Goal: Check status: Check status

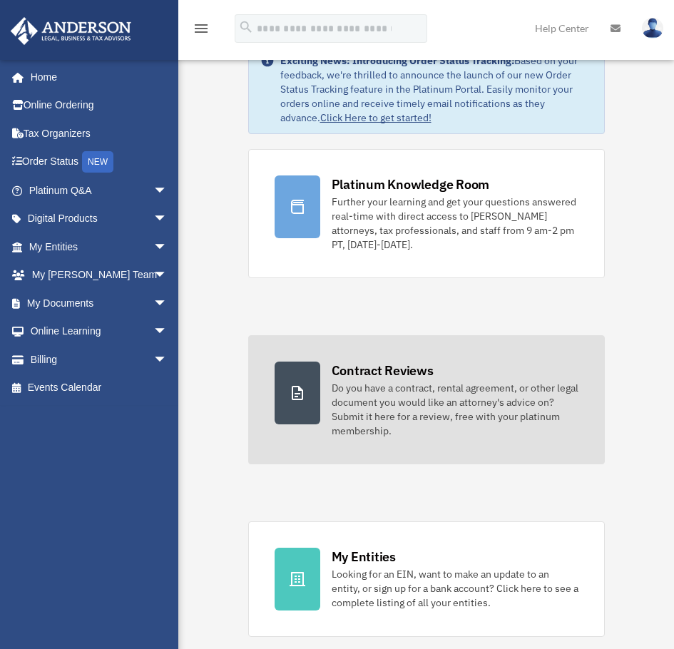
scroll to position [50, 0]
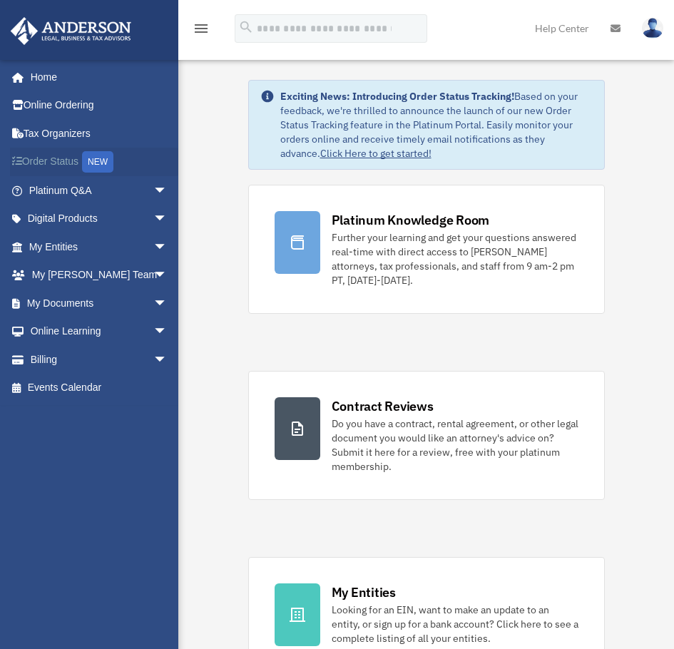
click at [45, 155] on link "Order Status NEW" at bounding box center [99, 162] width 179 height 29
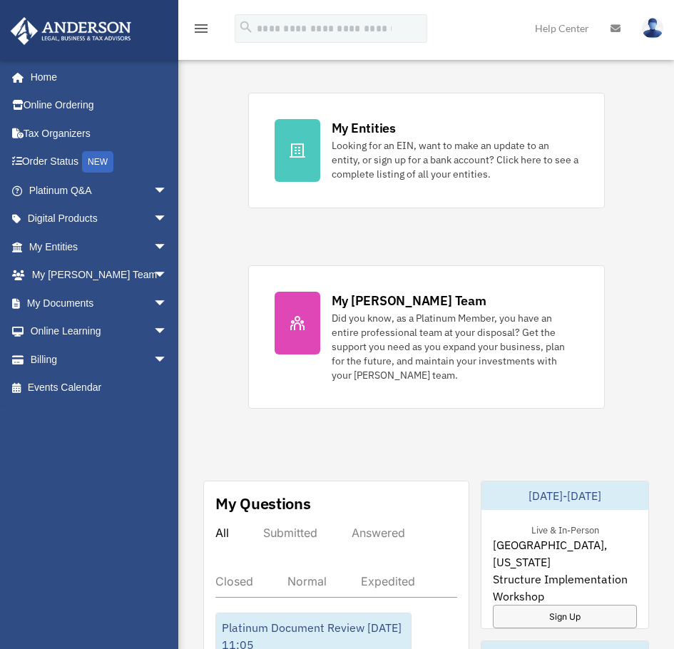
scroll to position [502, 0]
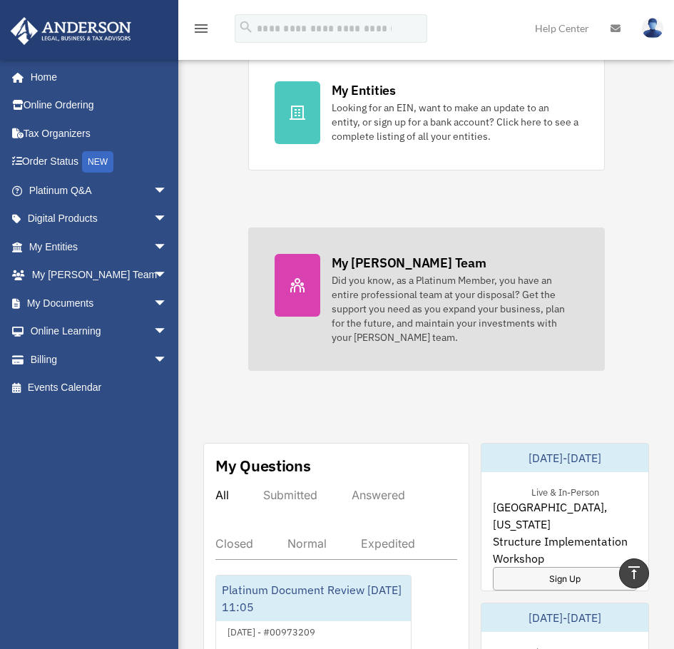
click at [310, 273] on div at bounding box center [298, 285] width 46 height 63
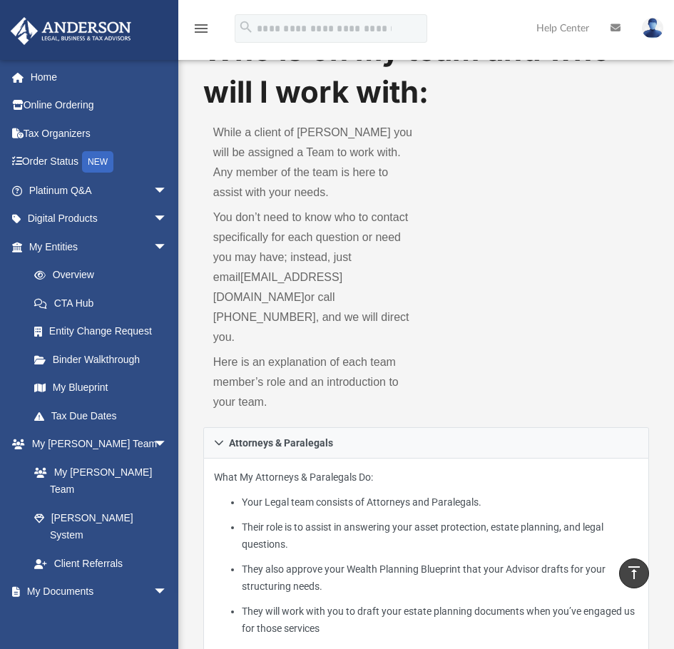
scroll to position [39, 0]
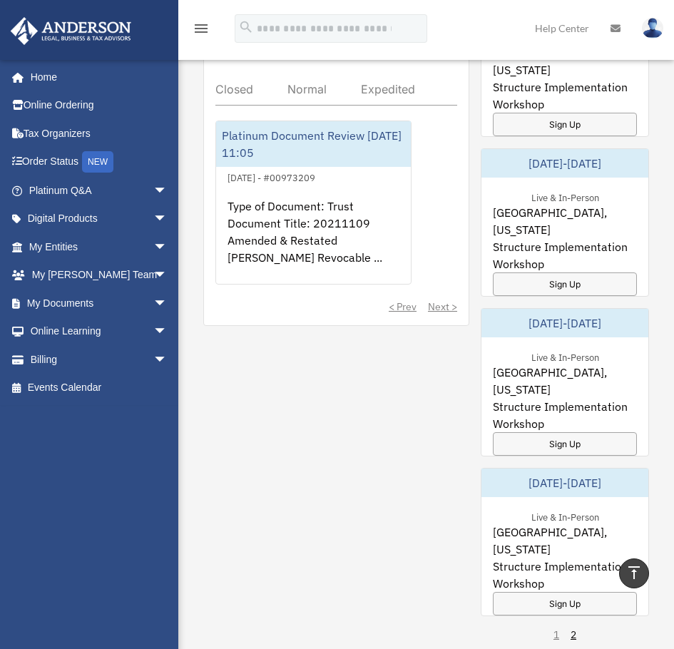
scroll to position [953, 0]
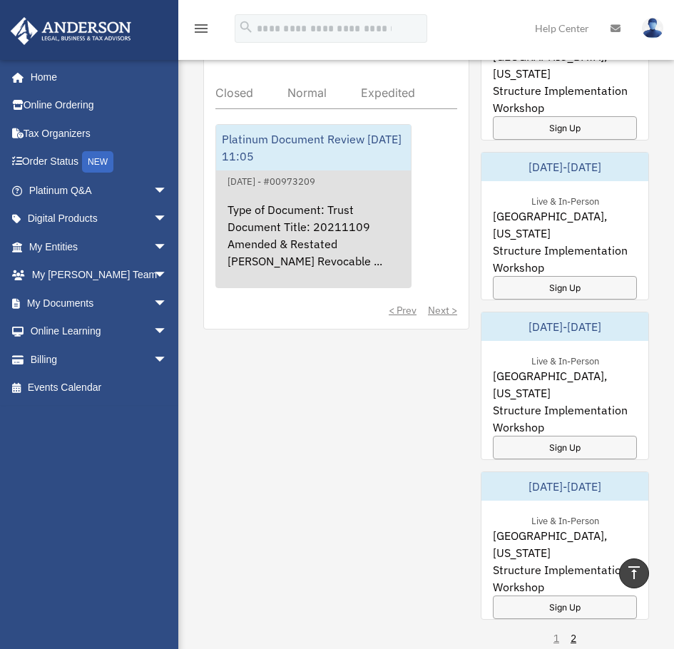
click at [284, 238] on div "Type of Document: Trust Document Title: 20211109 Amended & Restated Christopher…" at bounding box center [313, 245] width 195 height 111
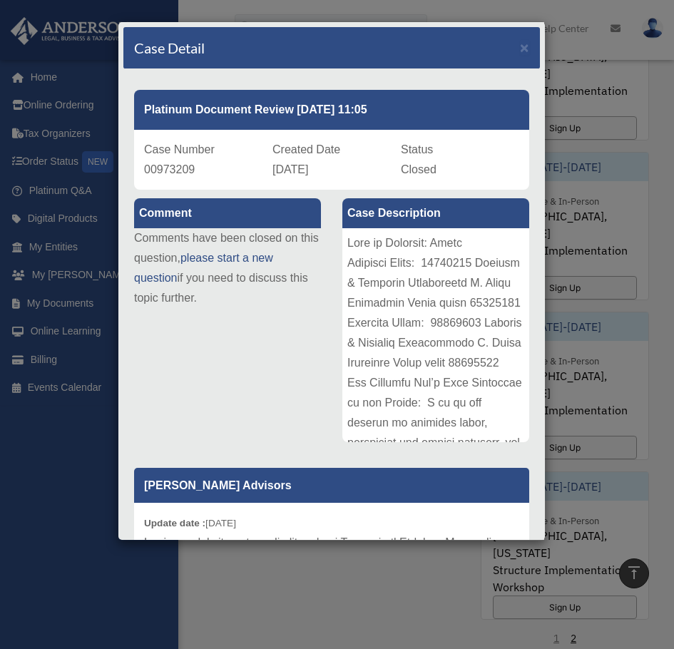
click at [292, 363] on div "Comment Comments have been closed on this question, please start a new question…" at bounding box center [331, 469] width 416 height 558
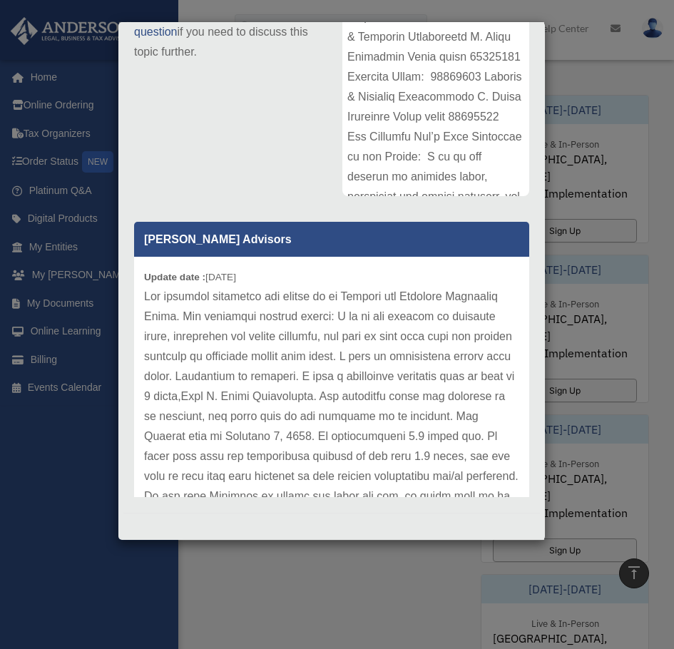
scroll to position [840, 0]
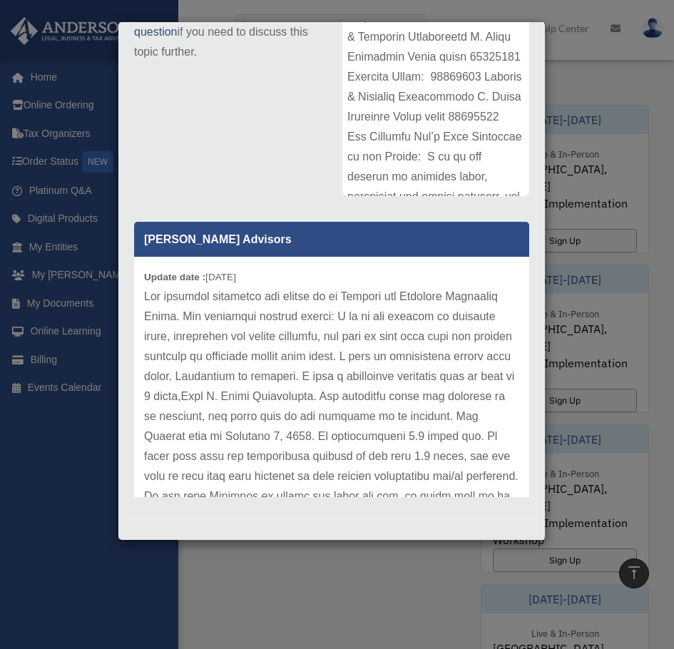
click at [259, 123] on div "Comment Comments have been closed on this question, please start a new question…" at bounding box center [331, 223] width 416 height 558
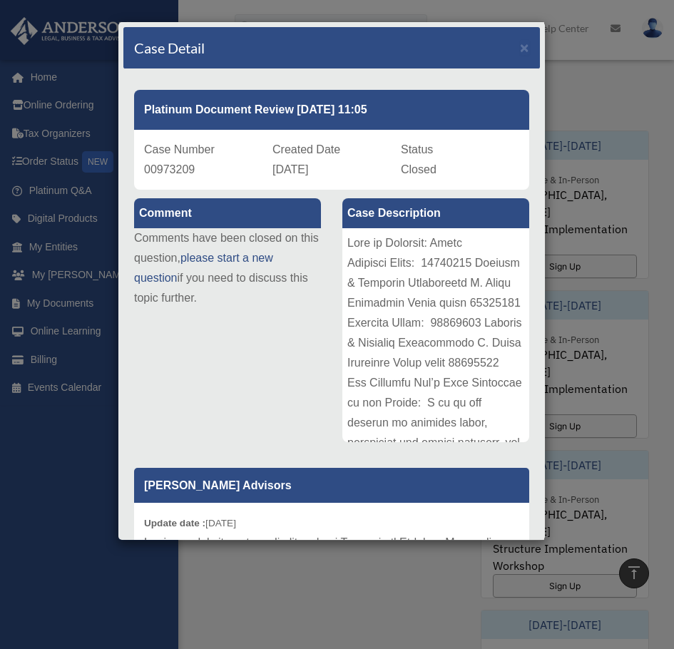
scroll to position [808, 0]
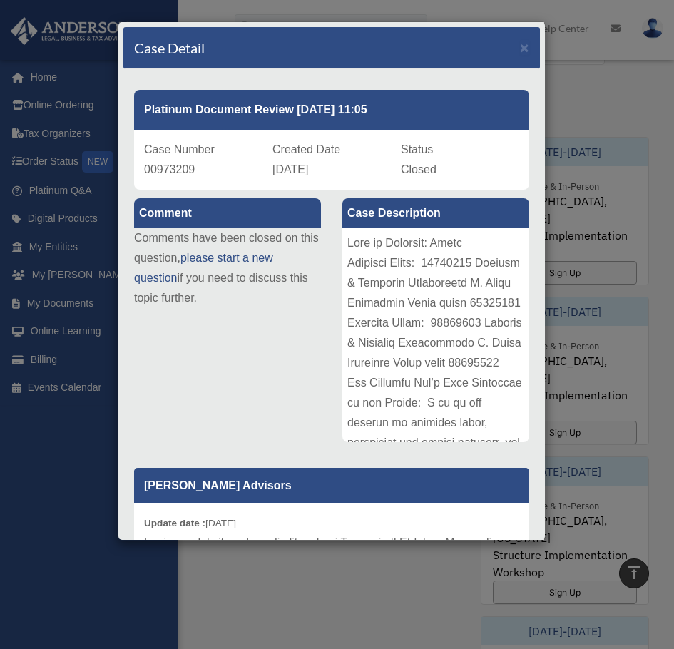
click at [243, 338] on div "Comment Comments have been closed on this question, please start a new question…" at bounding box center [331, 469] width 416 height 558
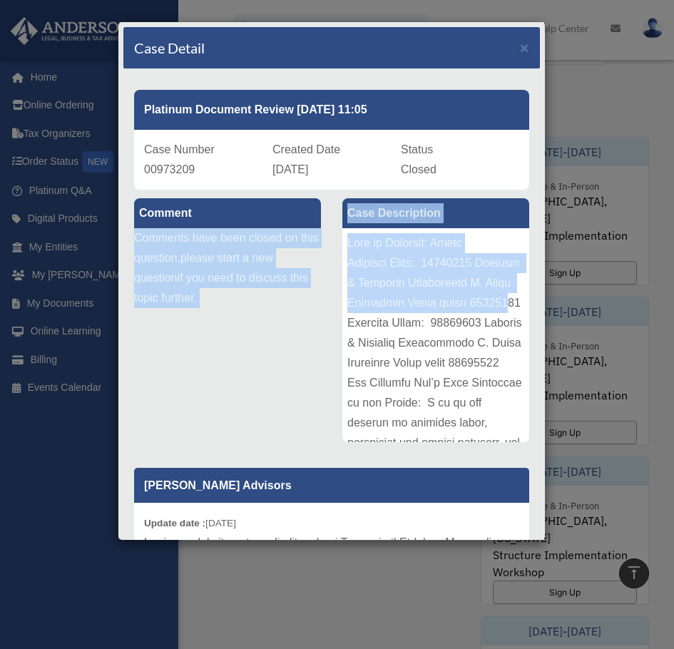
drag, startPoint x: 136, startPoint y: 233, endPoint x: 382, endPoint y: 356, distance: 274.9
click at [382, 355] on div "Comment Comments have been closed on this question, please start a new question…" at bounding box center [331, 469] width 416 height 558
click at [271, 323] on div "Comment Comments have been closed on this question, please start a new question…" at bounding box center [227, 259] width 208 height 138
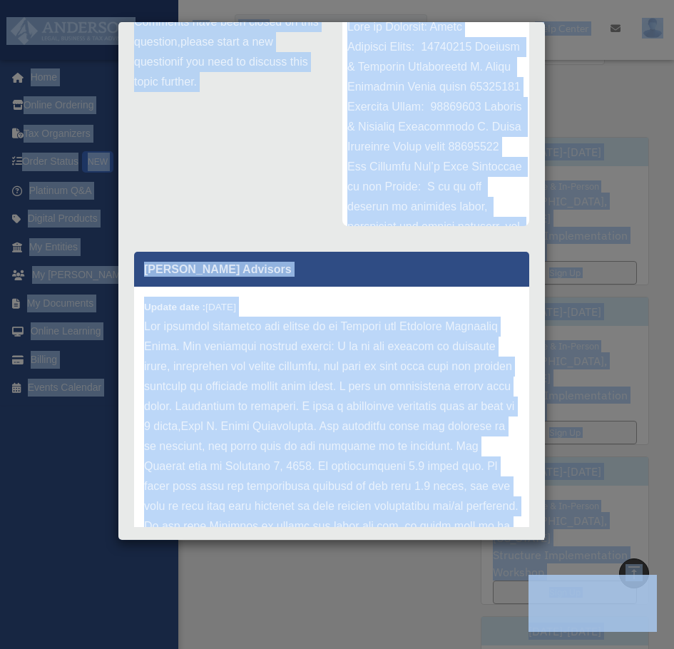
scroll to position [246, 0]
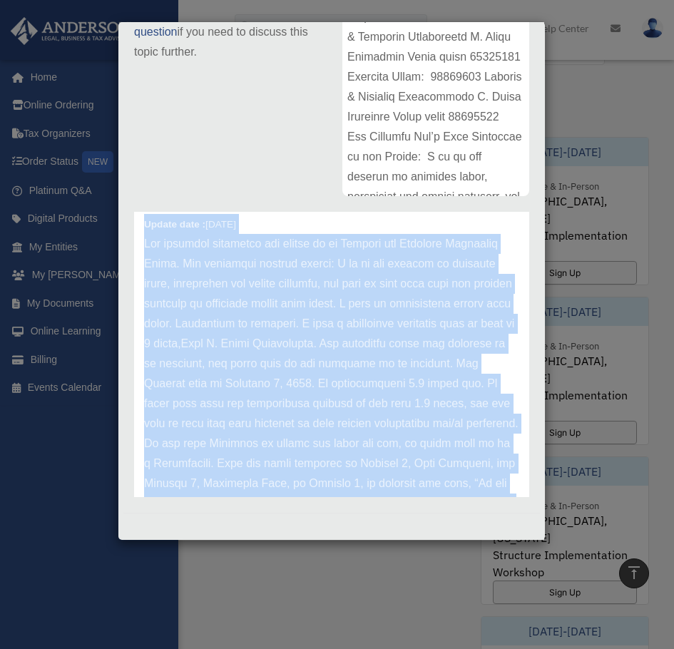
scroll to position [0, 0]
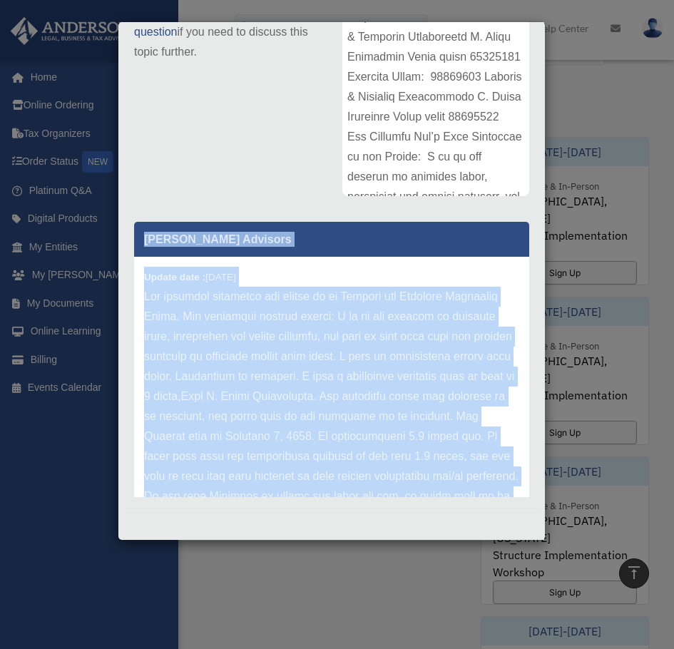
drag, startPoint x: 470, startPoint y: 454, endPoint x: 141, endPoint y: 218, distance: 404.7
click at [141, 218] on div "Anderson Advisors Update date : 05-29-2025" at bounding box center [331, 354] width 416 height 285
copy div "Anderson Advisors Update date : 05-29-2025 The document submitted for review is…"
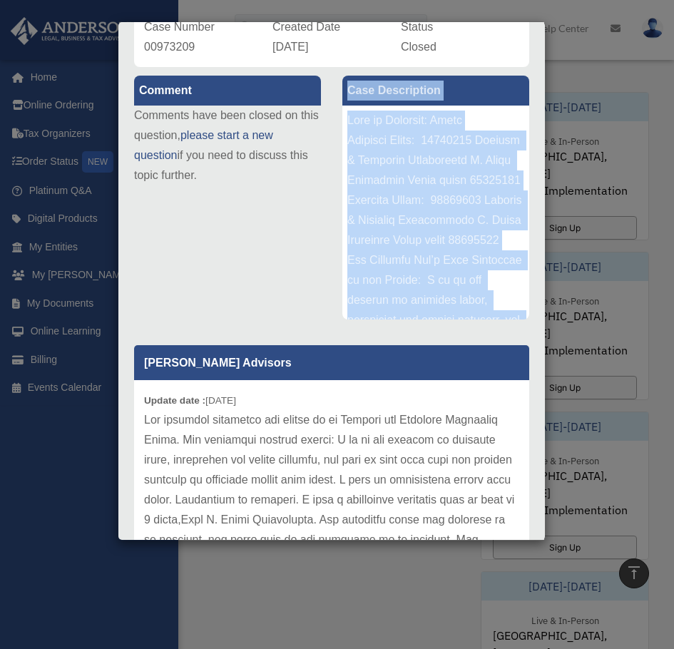
drag, startPoint x: 449, startPoint y: 301, endPoint x: 341, endPoint y: 86, distance: 240.4
click at [342, 86] on div "Case Description" at bounding box center [435, 198] width 187 height 244
copy div "Case Description Type of Document: Trust Document Title: 20211109 Amended & Res…"
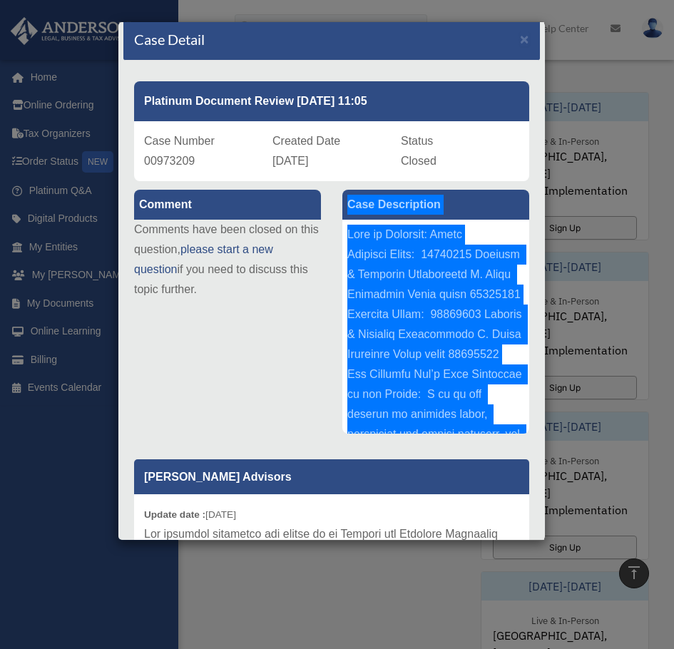
scroll to position [16, 0]
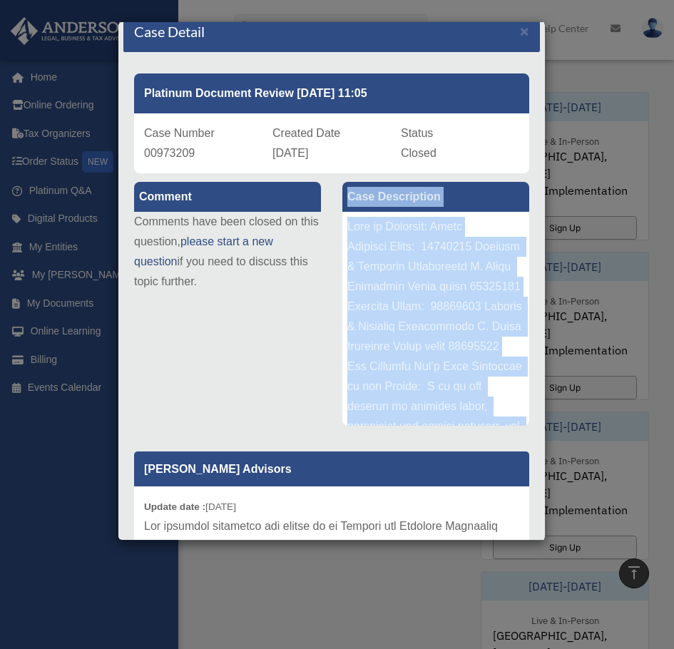
click at [195, 278] on p "Comments have been closed on this question, please start a new question if you …" at bounding box center [227, 252] width 187 height 80
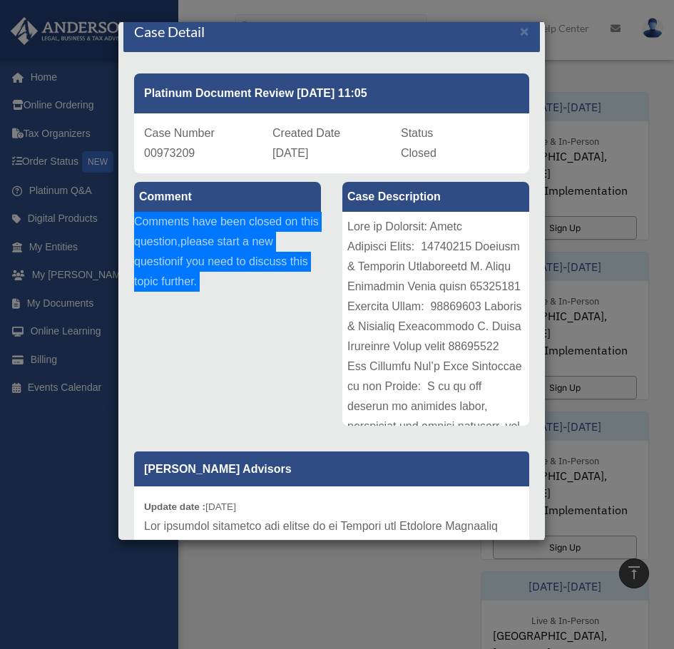
drag, startPoint x: 195, startPoint y: 278, endPoint x: 182, endPoint y: 278, distance: 12.8
click at [182, 278] on p "Comments have been closed on this question, please start a new question if you …" at bounding box center [227, 252] width 187 height 80
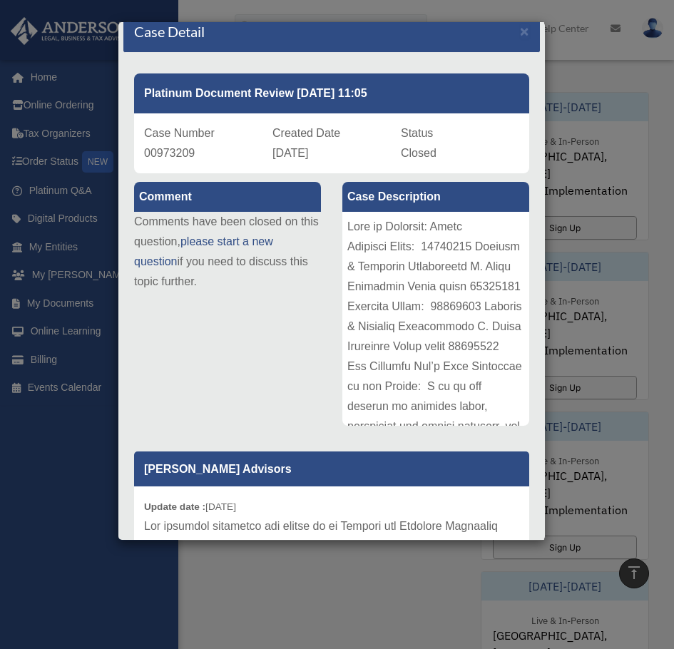
click at [232, 339] on div "Comment Comments have been closed on this question, please start a new question…" at bounding box center [331, 452] width 416 height 558
drag, startPoint x: 200, startPoint y: 275, endPoint x: 137, endPoint y: 180, distance: 114.3
click at [137, 180] on div "Comment Comments have been closed on this question, please start a new question…" at bounding box center [227, 242] width 208 height 138
click at [221, 282] on p "Comments have been closed on this question, please start a new question if you …" at bounding box center [227, 252] width 187 height 80
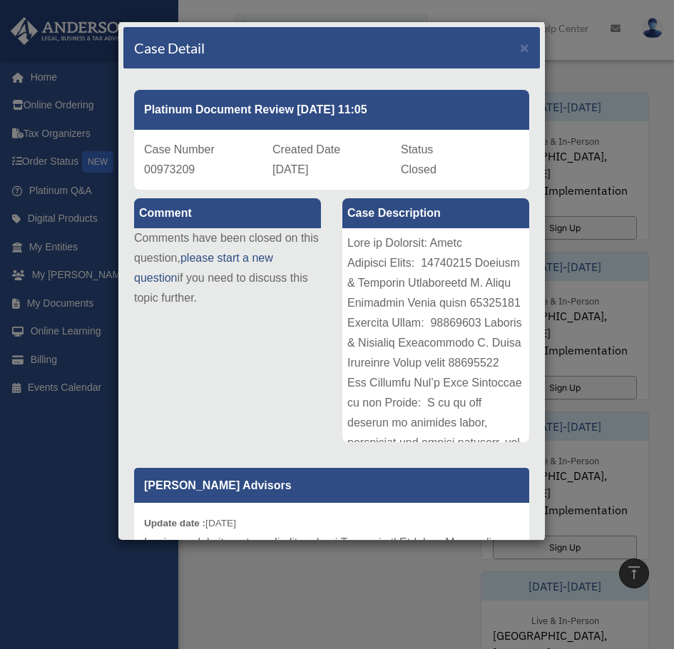
drag, startPoint x: 198, startPoint y: 279, endPoint x: 135, endPoint y: 34, distance: 252.3
click at [135, 36] on div "Case Detail × Platinum Document Review 05/14/2025 11:05 Case Number 00973209 Cr…" at bounding box center [332, 280] width 428 height 519
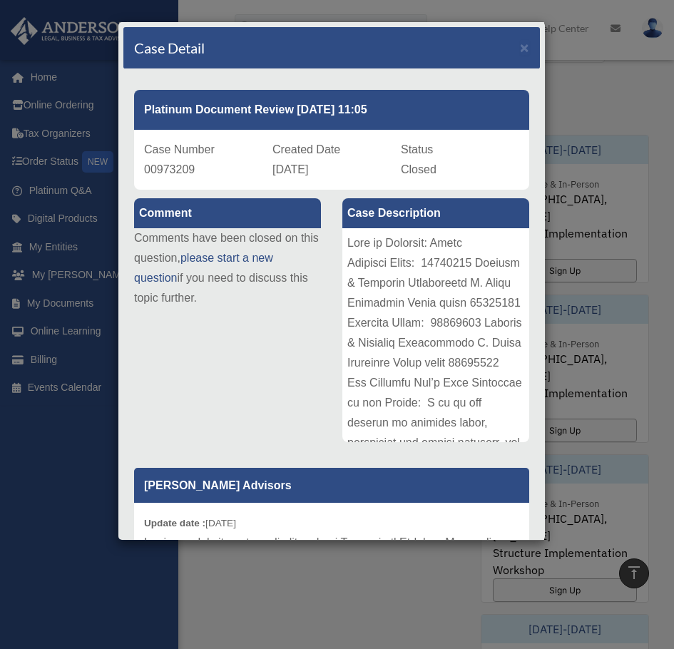
scroll to position [805, 0]
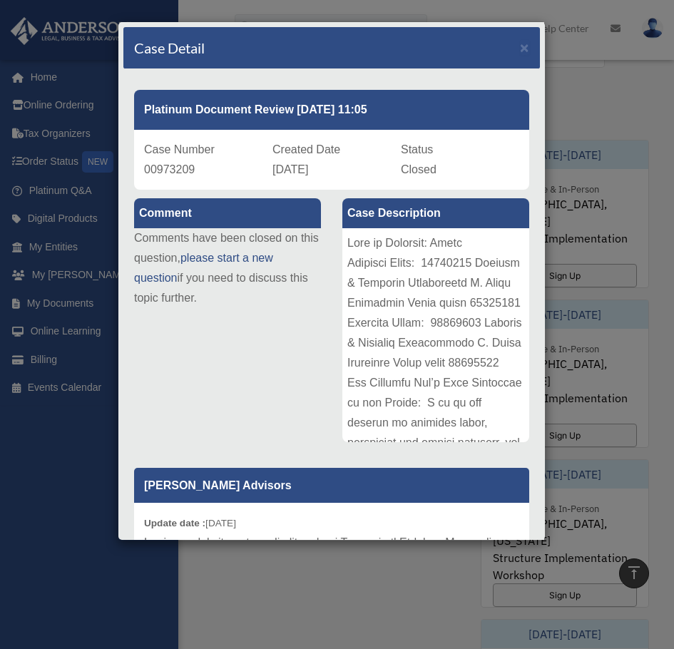
copy div "Case Detail × Platinum Document Review 05/14/2025 11:05 Case Number 00973209 Cr…"
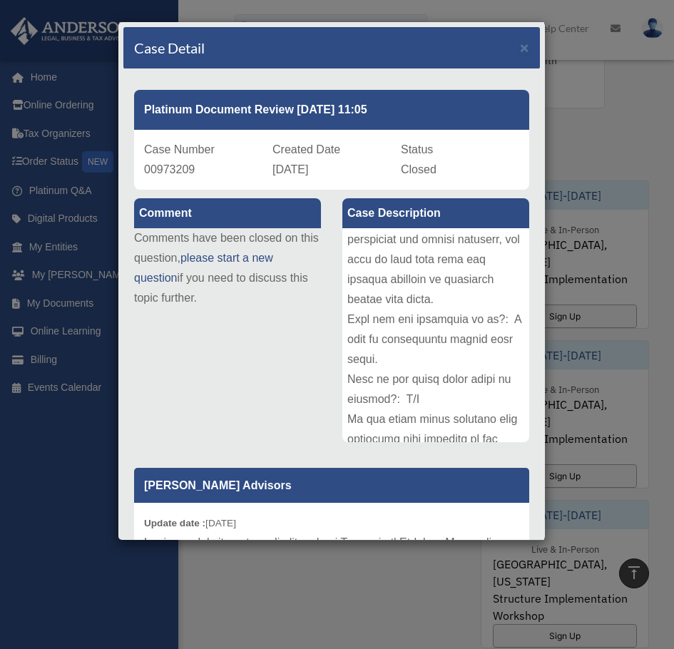
scroll to position [763, 0]
click at [478, 150] on div "Status Closed" at bounding box center [460, 160] width 118 height 40
click at [520, 44] on span "×" at bounding box center [524, 47] width 9 height 16
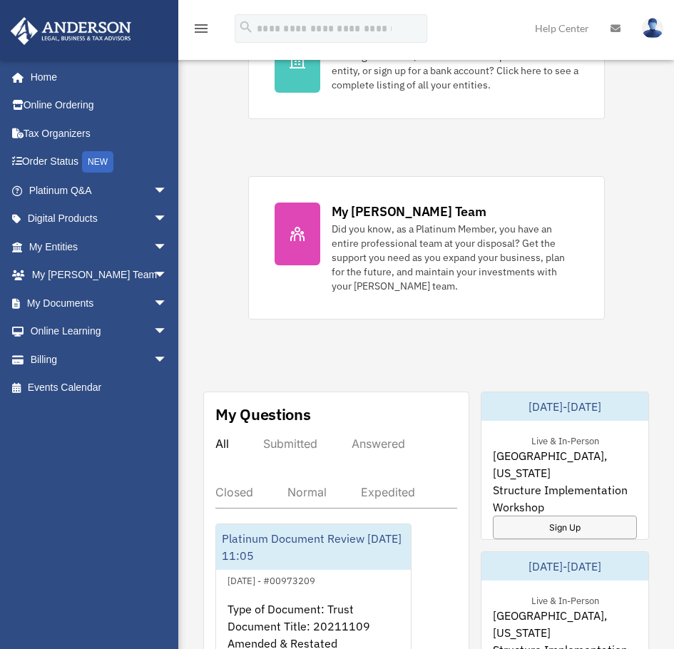
scroll to position [552, 0]
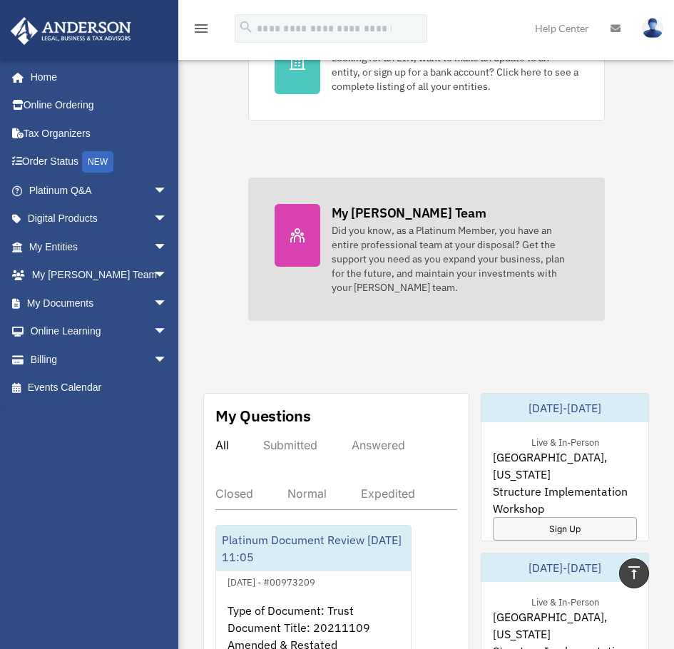
click at [377, 230] on div "Did you know, as a Platinum Member, you have an entire professional team at you…" at bounding box center [455, 258] width 247 height 71
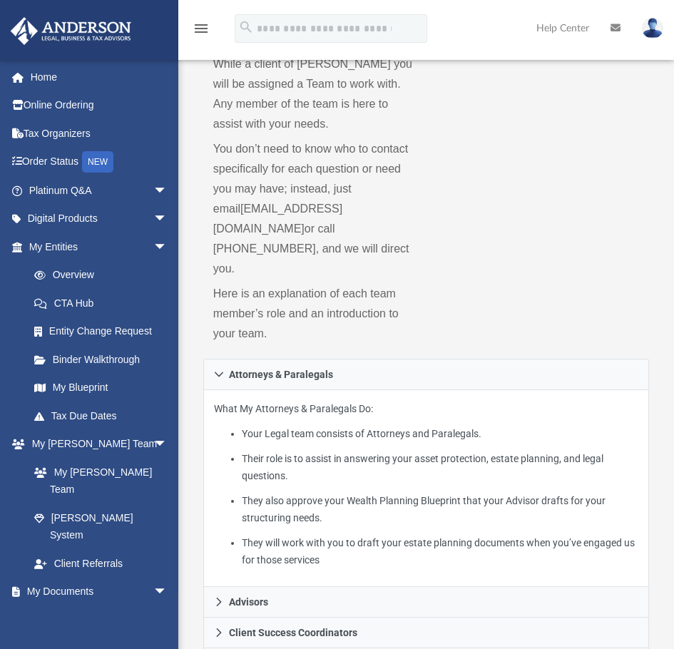
scroll to position [113, 0]
